Goal: Transaction & Acquisition: Obtain resource

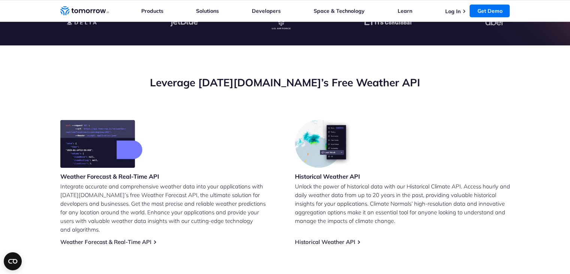
scroll to position [37, 0]
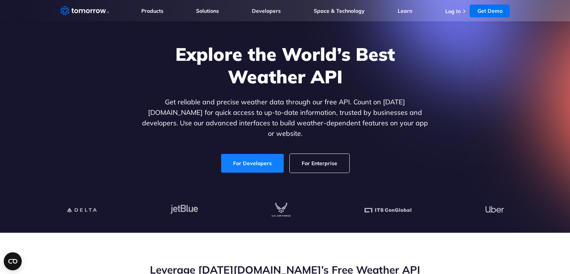
click at [264, 155] on link "For Developers" at bounding box center [252, 163] width 63 height 19
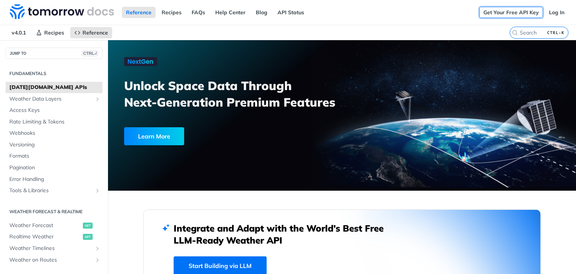
click at [492, 13] on link "Get Your Free API Key" at bounding box center [511, 12] width 64 height 11
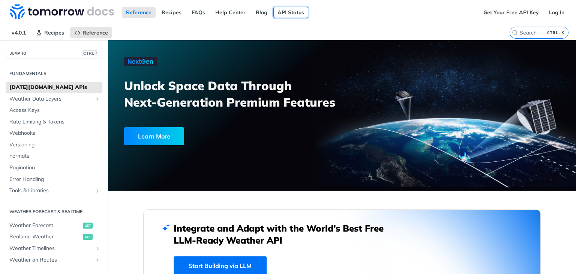
click at [279, 13] on link "API Status" at bounding box center [290, 12] width 35 height 11
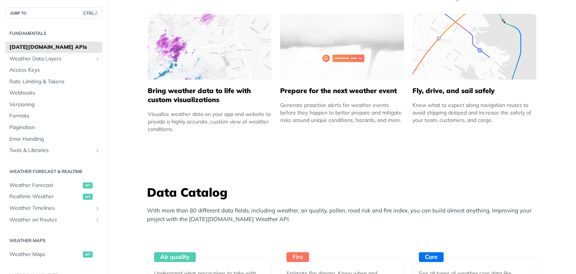
scroll to position [749, 0]
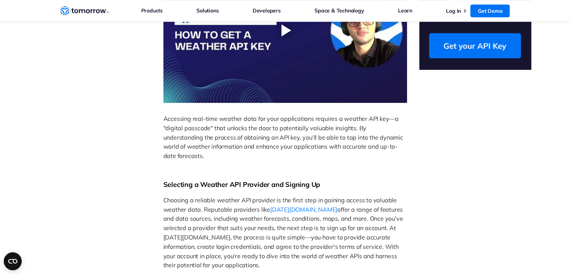
scroll to position [300, 0]
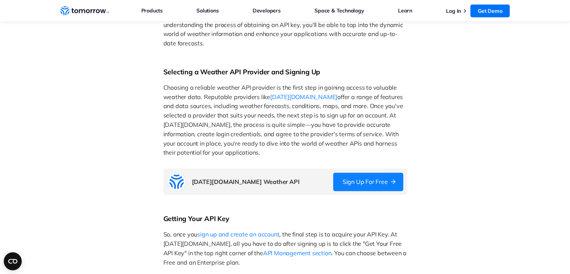
click at [369, 182] on link "Sign Up for Free" at bounding box center [368, 181] width 70 height 18
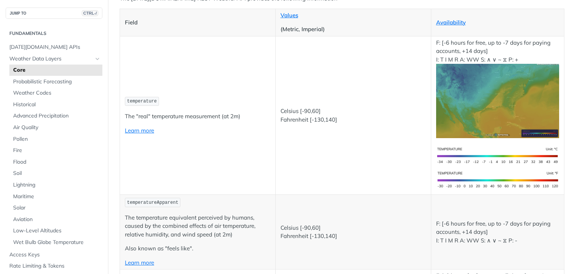
scroll to position [225, 0]
